Goal: Information Seeking & Learning: Learn about a topic

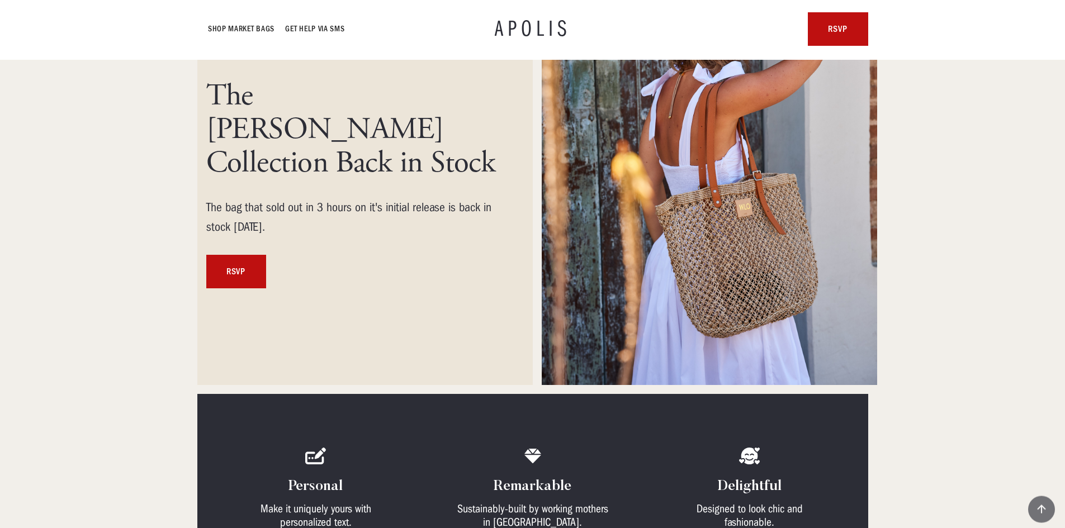
scroll to position [168, 0]
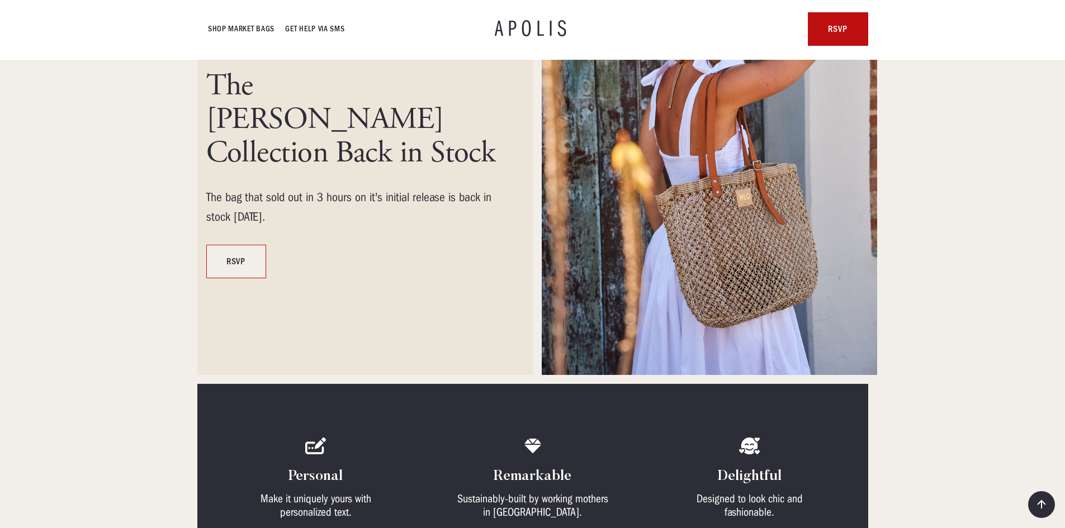
click at [238, 245] on link "RSVP" at bounding box center [236, 262] width 60 height 34
click at [744, 213] on img at bounding box center [709, 151] width 335 height 447
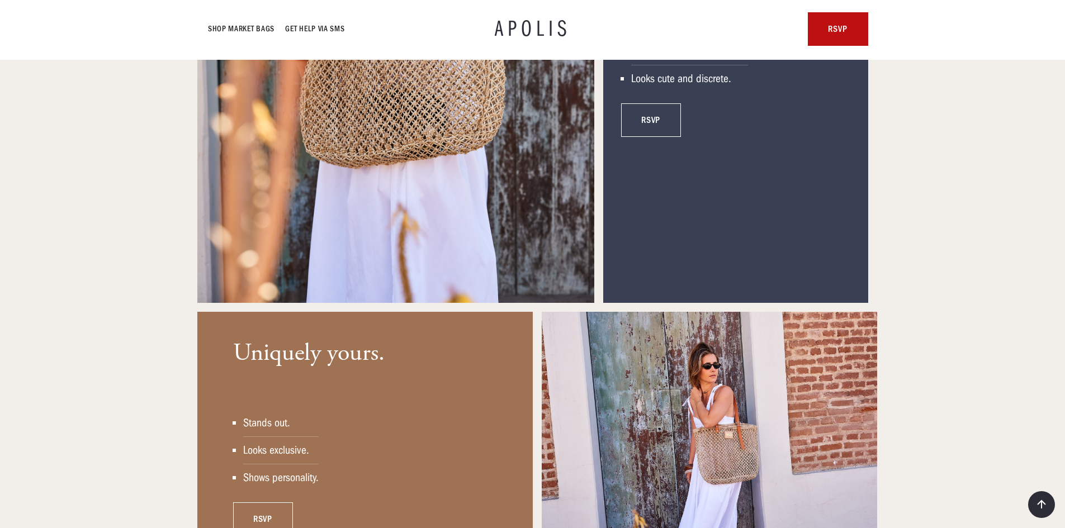
scroll to position [1677, 0]
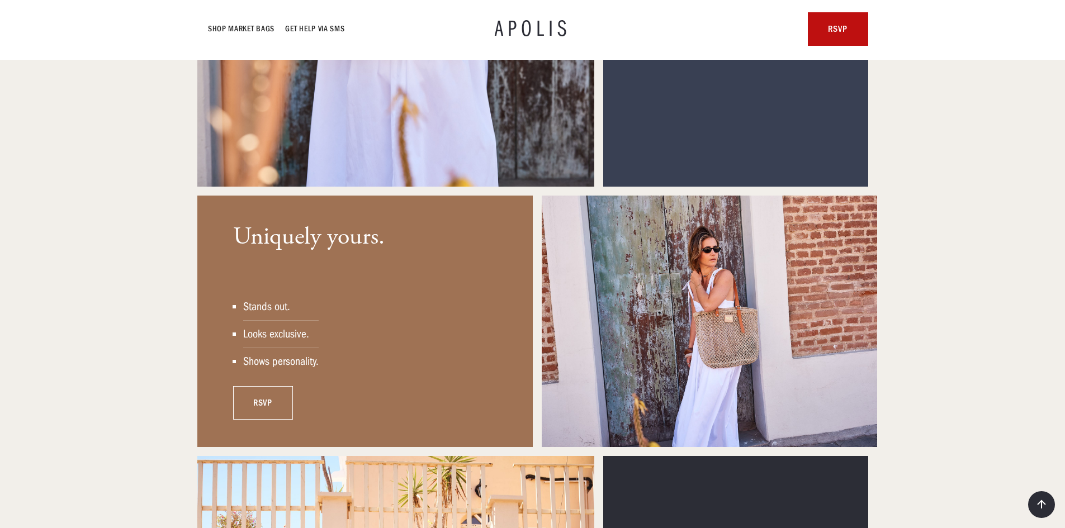
click at [269, 402] on link "rsvp" at bounding box center [263, 403] width 60 height 34
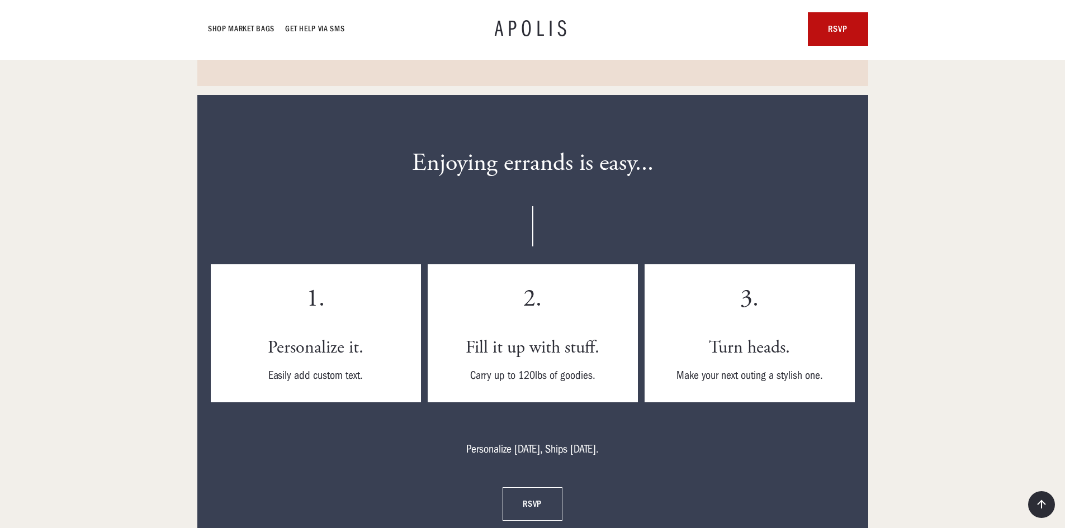
scroll to position [2962, 0]
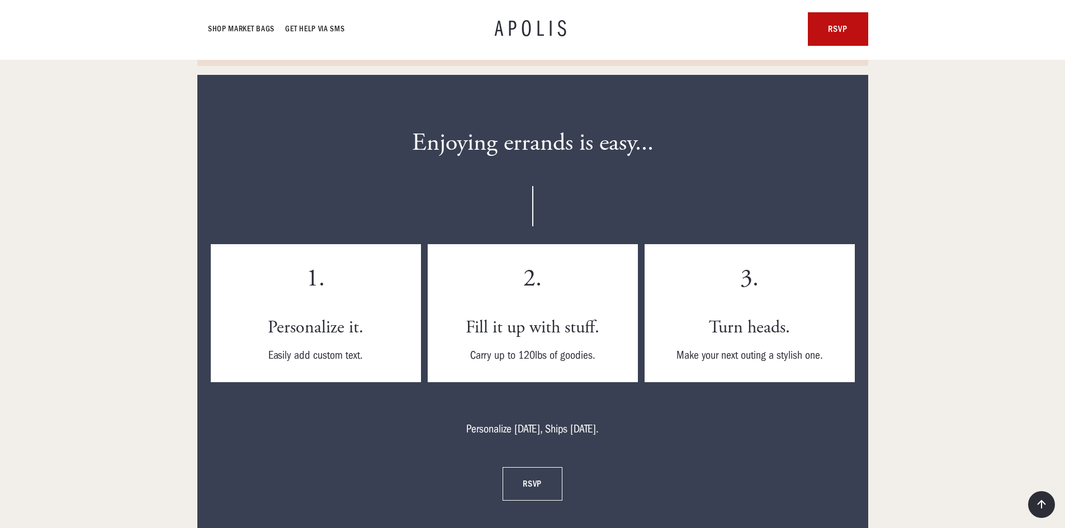
click at [534, 481] on link "rsvp" at bounding box center [532, 484] width 60 height 34
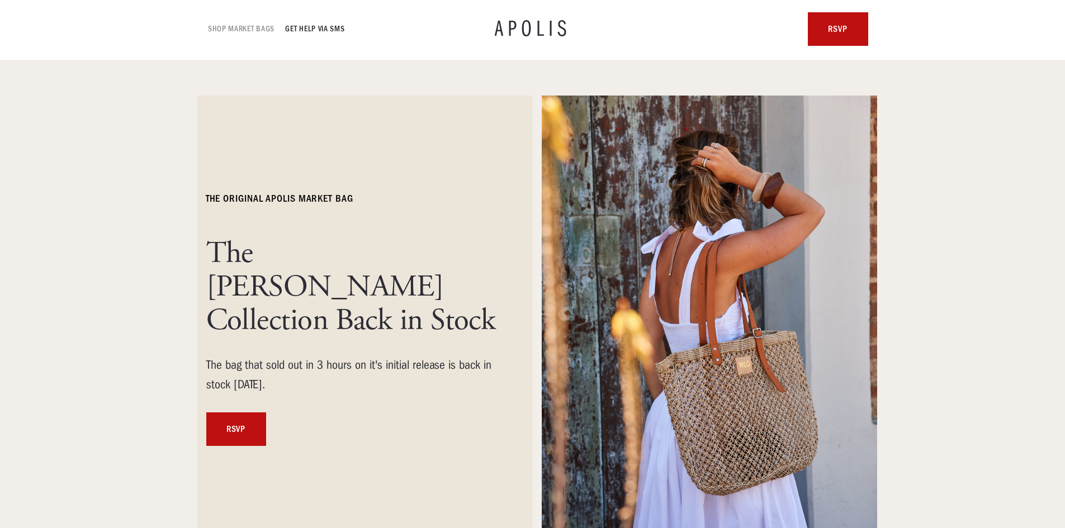
click at [247, 29] on link "Shop Market bags" at bounding box center [241, 28] width 67 height 13
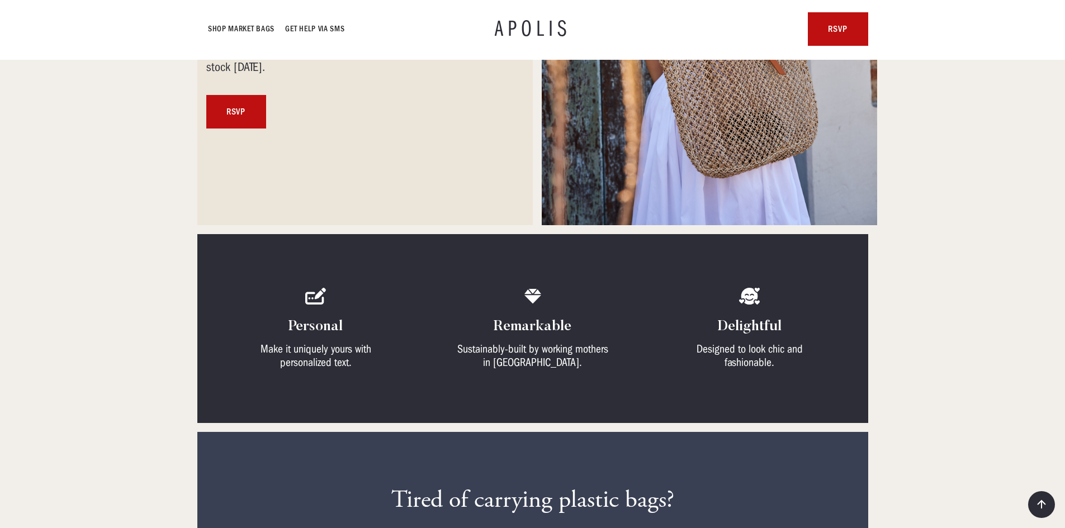
scroll to position [335, 0]
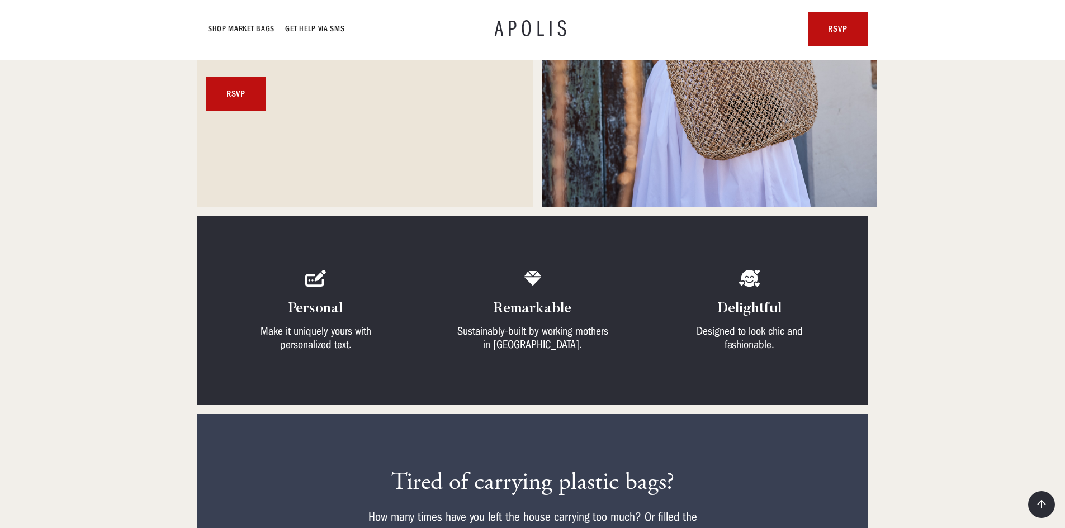
click at [1043, 505] on img at bounding box center [1041, 504] width 13 height 13
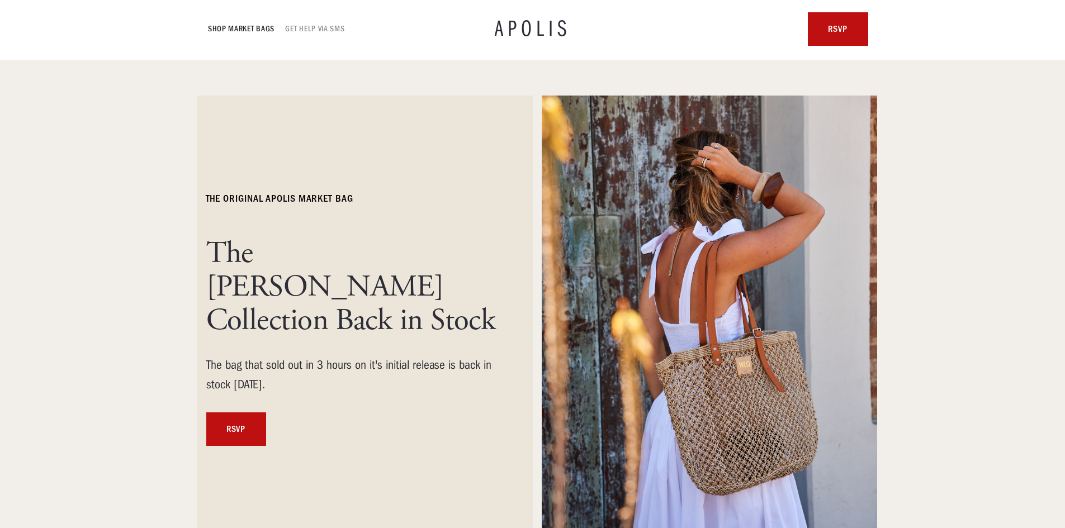
click at [307, 27] on link "GET HELP VIA SMS" at bounding box center [315, 28] width 59 height 13
click at [239, 412] on link "RSVP" at bounding box center [236, 429] width 60 height 34
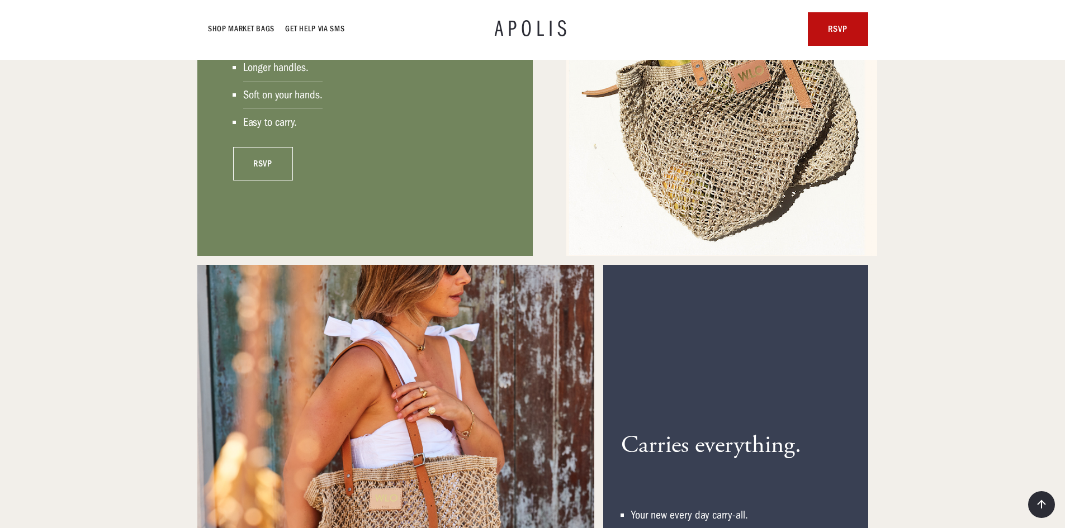
scroll to position [1285, 0]
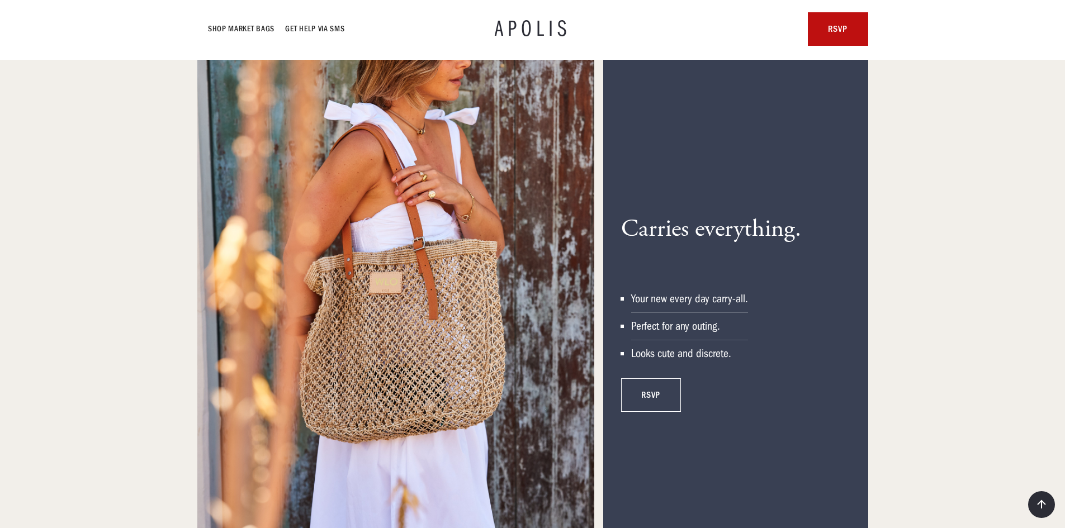
click at [656, 353] on div "Looks cute and discrete." at bounding box center [689, 353] width 117 height 13
click at [664, 329] on div "Perfect for any outing." at bounding box center [689, 326] width 117 height 13
click at [673, 292] on div "Your new every day carry-all." at bounding box center [689, 298] width 117 height 13
click at [682, 240] on h3 "Carries everything." at bounding box center [711, 230] width 180 height 30
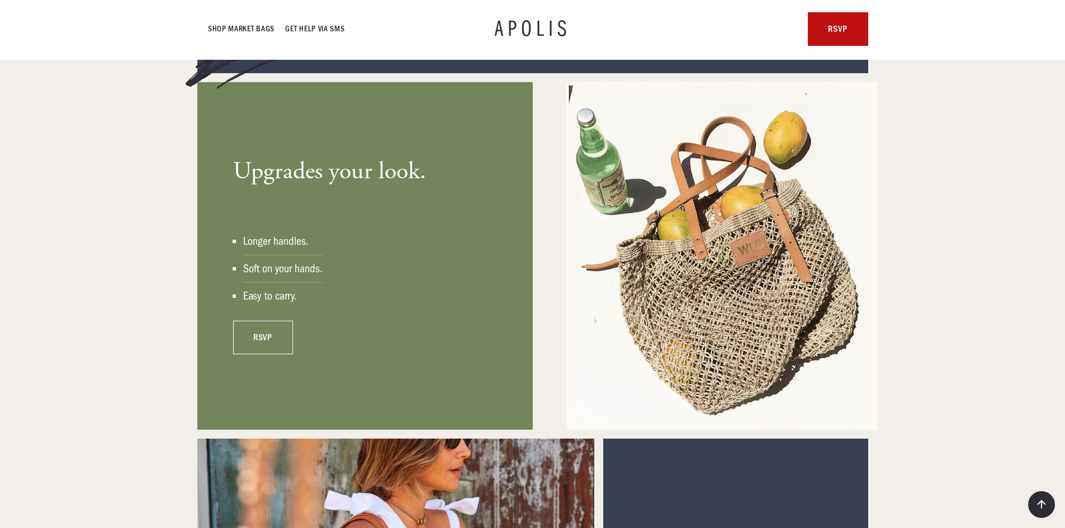
scroll to position [894, 0]
